Goal: Information Seeking & Learning: Check status

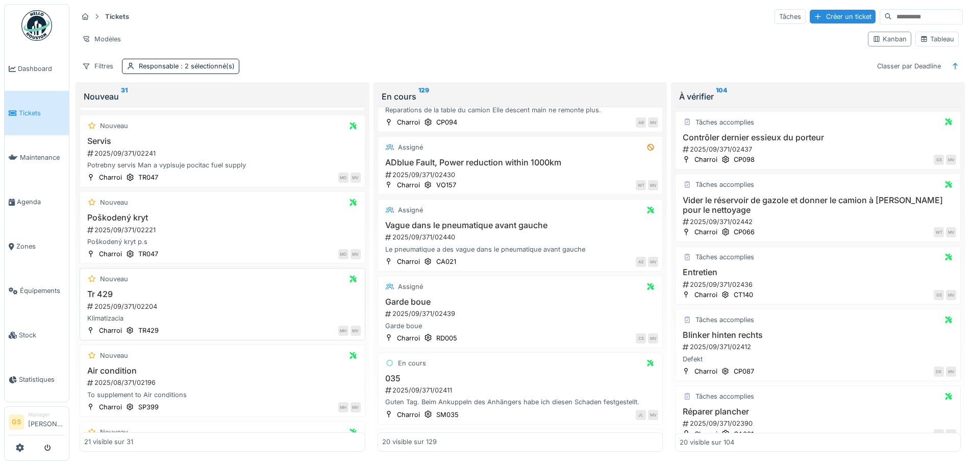
scroll to position [612, 0]
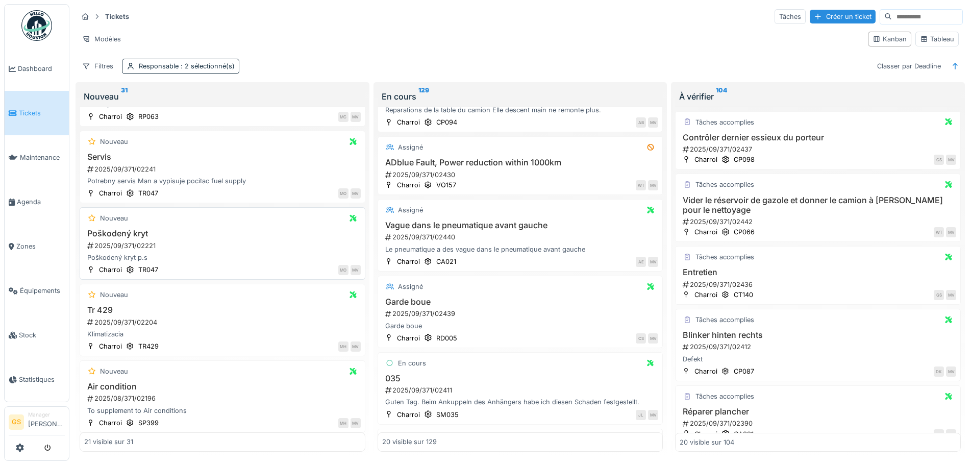
click at [119, 245] on div "2025/09/371/02221" at bounding box center [223, 246] width 275 height 10
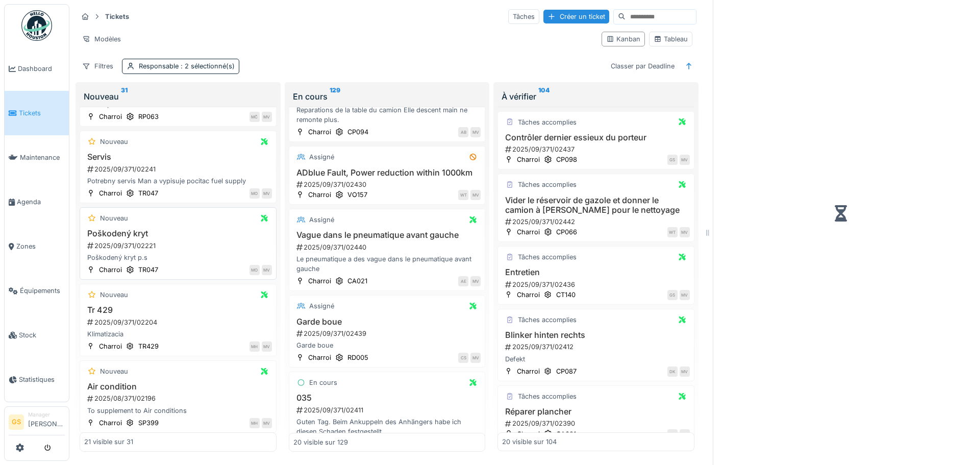
scroll to position [367, 0]
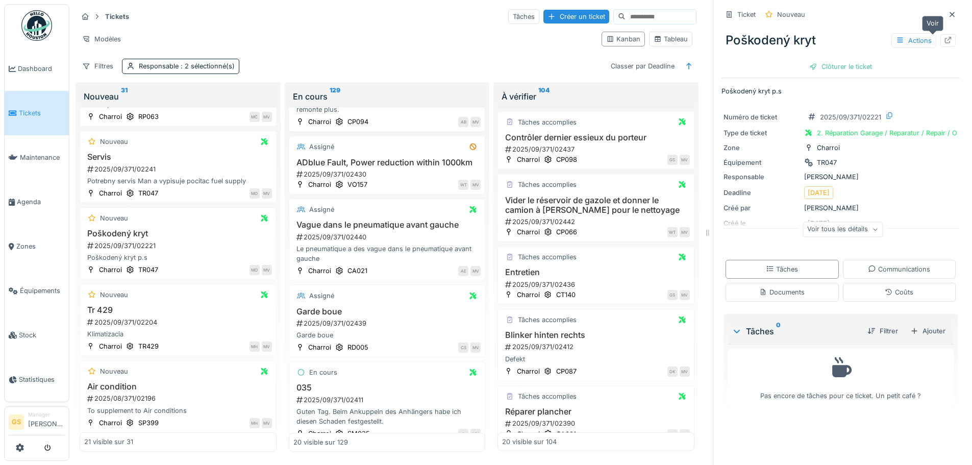
click at [945, 40] on icon at bounding box center [948, 40] width 7 height 7
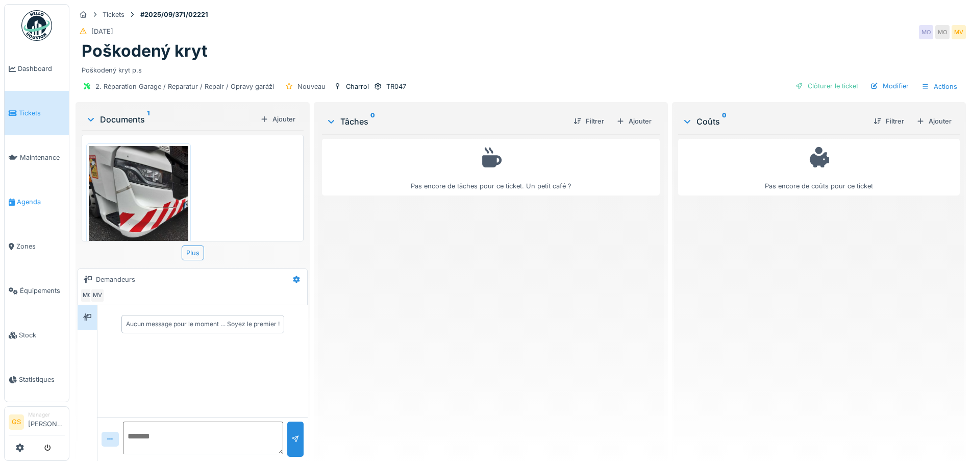
click at [21, 197] on span "Agenda" at bounding box center [41, 202] width 48 height 10
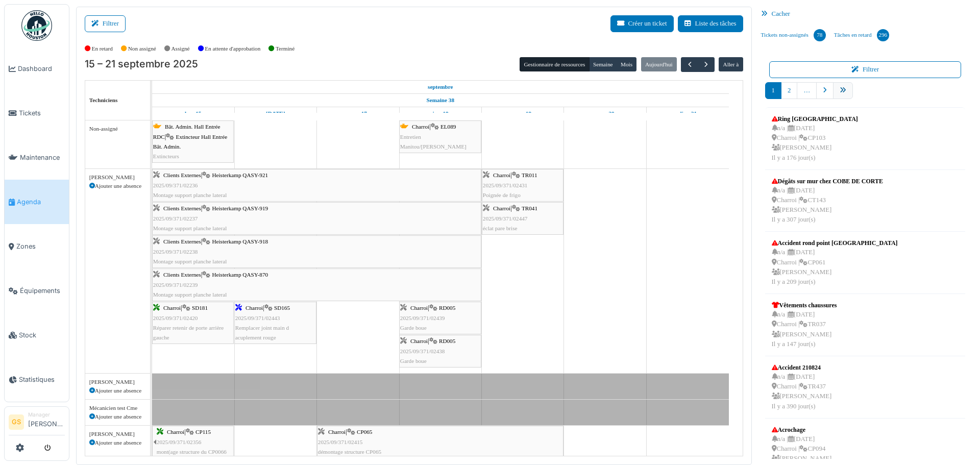
click at [840, 91] on icon "pager" at bounding box center [843, 90] width 7 height 7
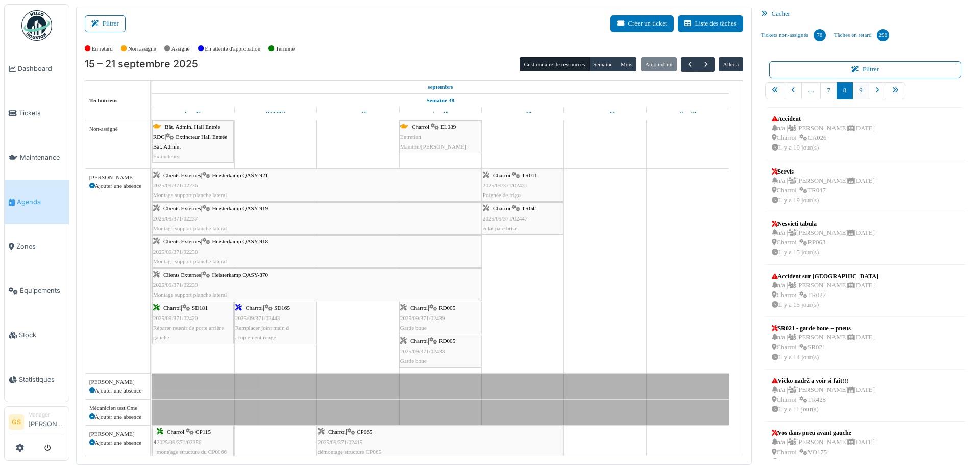
click at [854, 90] on link "9" at bounding box center [860, 90] width 16 height 17
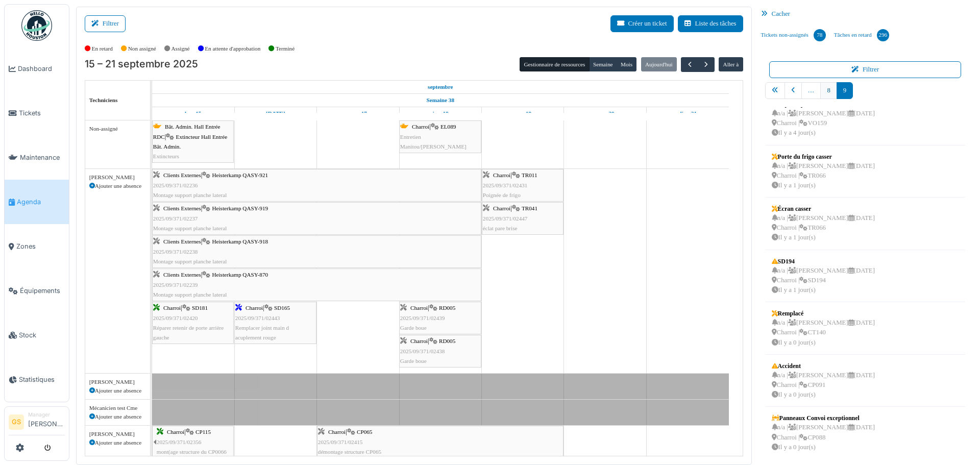
click at [821, 91] on link "8" at bounding box center [828, 90] width 16 height 17
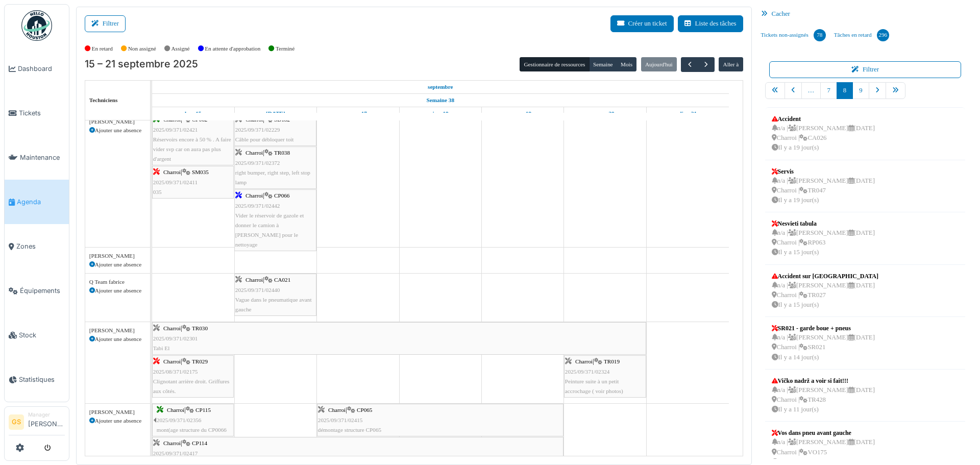
scroll to position [408, 0]
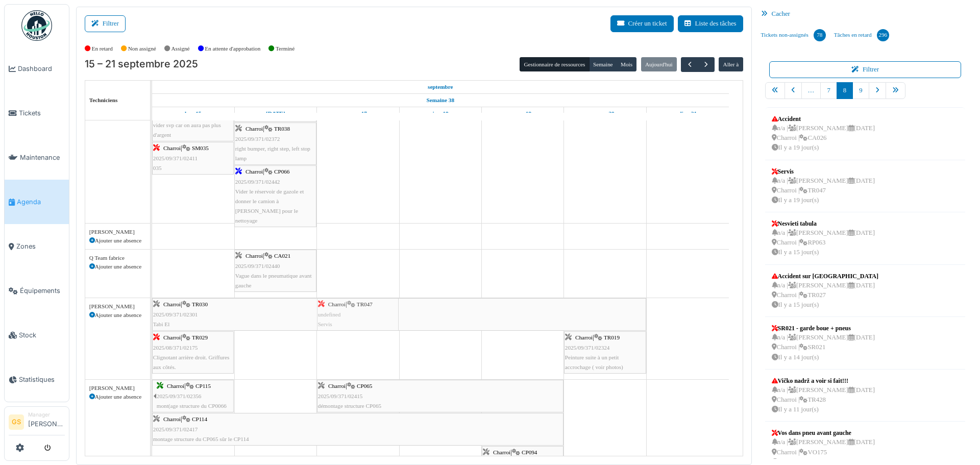
drag, startPoint x: 810, startPoint y: 179, endPoint x: 375, endPoint y: 359, distance: 471.1
click at [375, 359] on div "Filtrer Créer un ticket Liste des tâches Afficher les tâches non assignées *** …" at bounding box center [524, 236] width 907 height 458
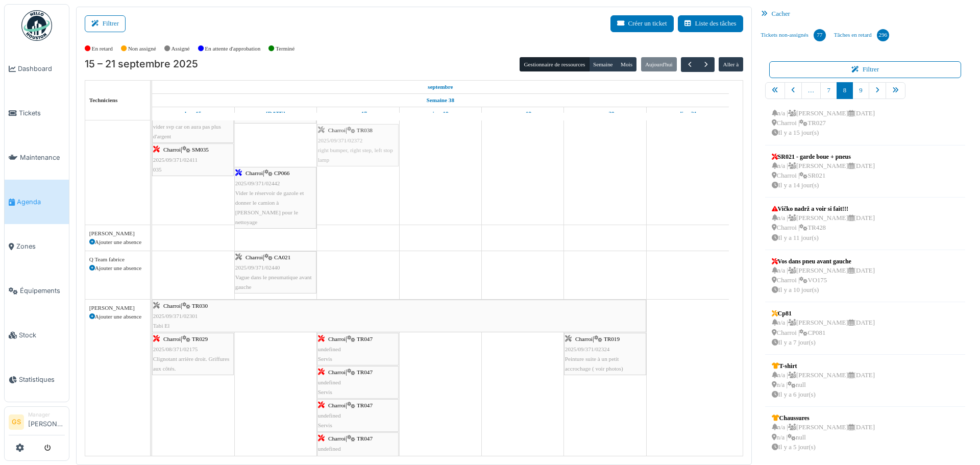
scroll to position [406, 0]
drag, startPoint x: 254, startPoint y: 146, endPoint x: 331, endPoint y: 144, distance: 76.6
click at [152, 144] on div "Charroi | CP062 2025/09/371/02421 Réservoirs encore à 50 % . A faire vider svp …" at bounding box center [152, 158] width 0 height 134
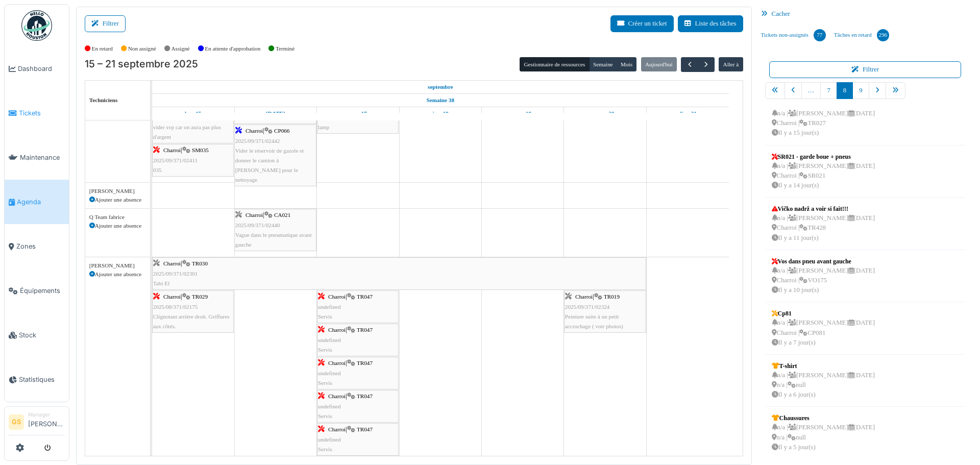
click at [21, 108] on span "Tickets" at bounding box center [42, 113] width 46 height 10
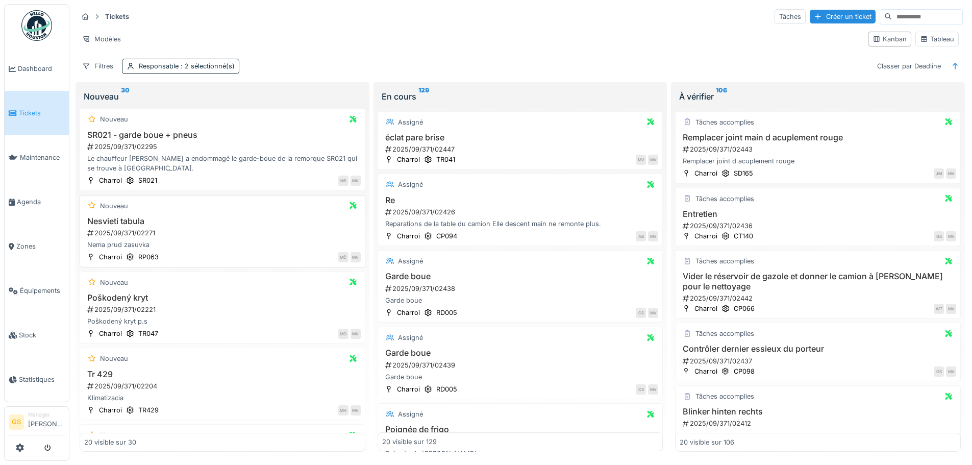
scroll to position [408, 0]
click at [30, 118] on link "Tickets" at bounding box center [37, 113] width 64 height 44
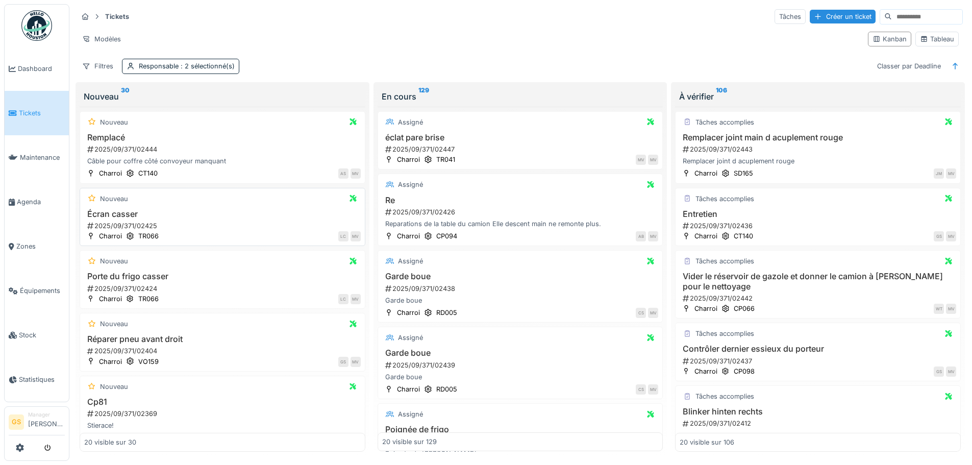
click at [115, 223] on div "2025/09/371/02425" at bounding box center [223, 226] width 275 height 10
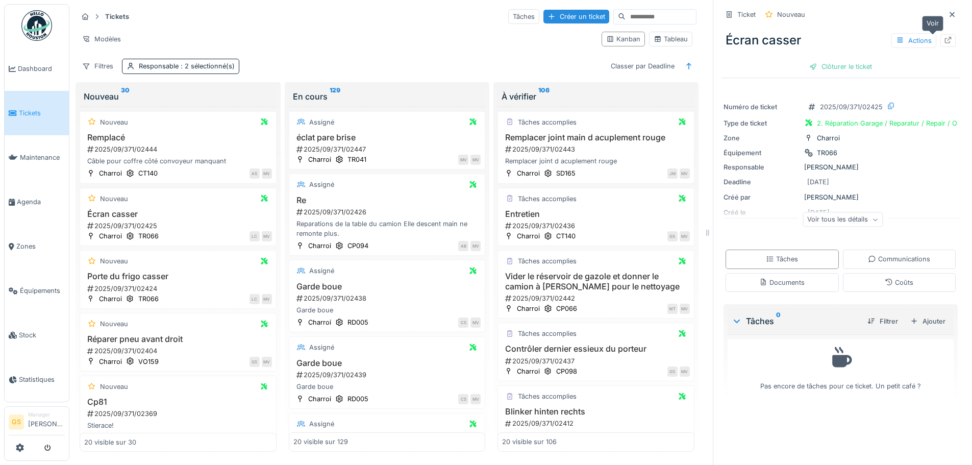
click at [945, 41] on icon at bounding box center [948, 40] width 7 height 7
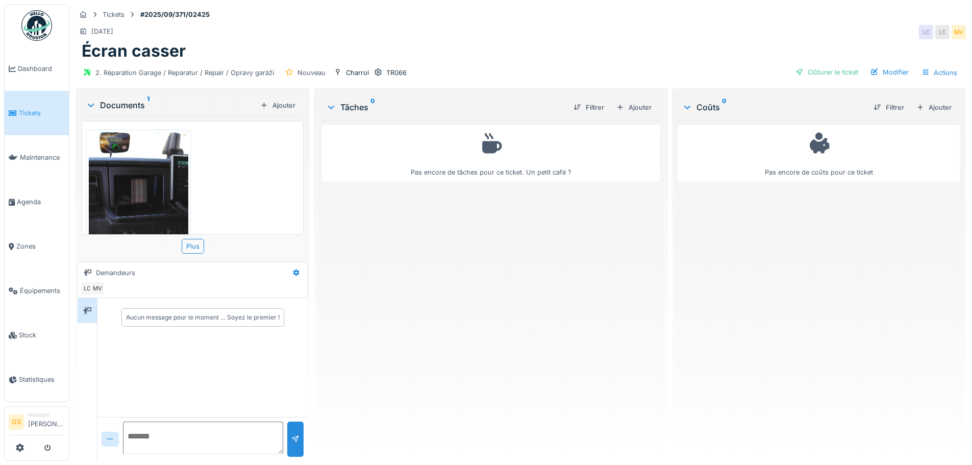
click at [24, 111] on span "Tickets" at bounding box center [42, 113] width 46 height 10
